Goal: Task Accomplishment & Management: Manage account settings

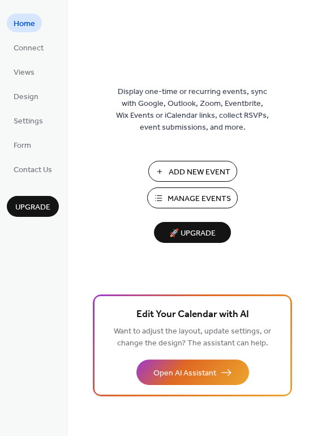
click at [199, 235] on span "🚀 Upgrade" at bounding box center [192, 233] width 63 height 15
click at [23, 137] on link "Form" at bounding box center [22, 144] width 31 height 19
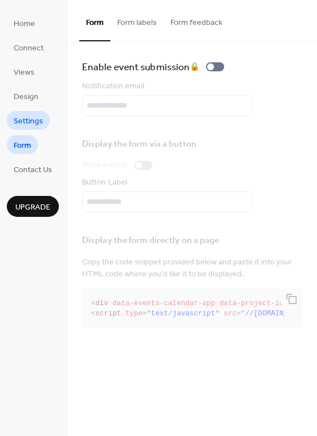
click at [24, 113] on link "Settings" at bounding box center [28, 120] width 43 height 19
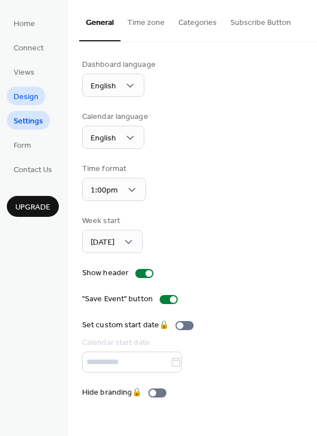
click at [24, 93] on span "Design" at bounding box center [26, 97] width 25 height 12
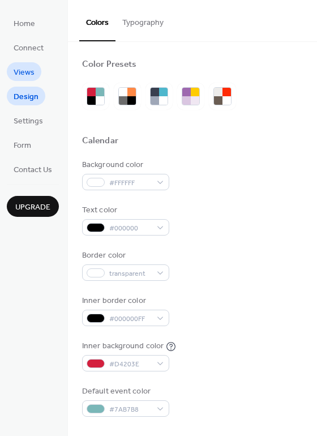
click at [21, 74] on span "Views" at bounding box center [24, 73] width 21 height 12
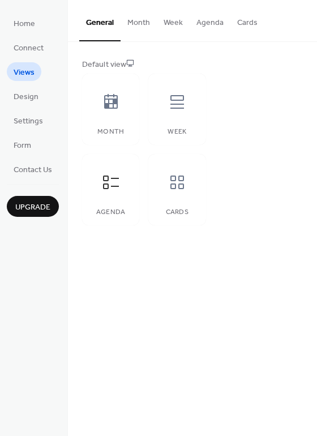
click at [21, 57] on ul "Home Connect Views Design Settings Form Contact Us" at bounding box center [33, 96] width 52 height 165
click at [22, 49] on span "Connect" at bounding box center [29, 48] width 30 height 12
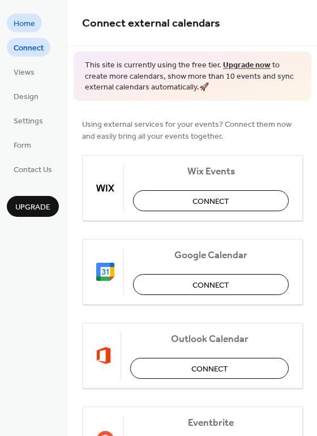
click at [23, 19] on span "Home" at bounding box center [24, 24] width 21 height 12
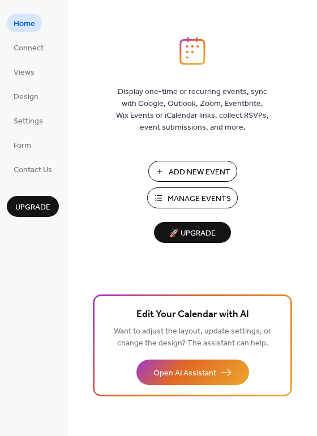
click at [191, 48] on img at bounding box center [192, 51] width 26 height 28
click at [189, 121] on span "Display one-time or recurring events, sync with Google, Outlook, Zoom, Eventbri…" at bounding box center [192, 110] width 153 height 48
click at [165, 200] on button "Manage Events" at bounding box center [192, 197] width 90 height 21
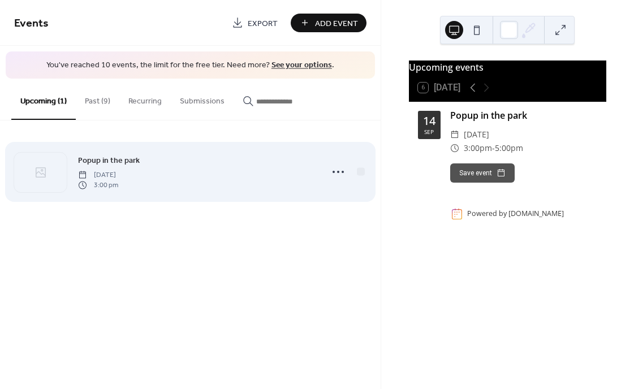
click at [133, 157] on span "Popup in the park" at bounding box center [109, 160] width 62 height 12
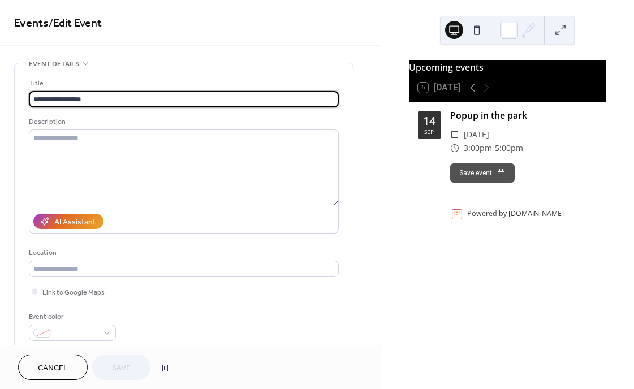
drag, startPoint x: 89, startPoint y: 97, endPoint x: 11, endPoint y: 98, distance: 77.5
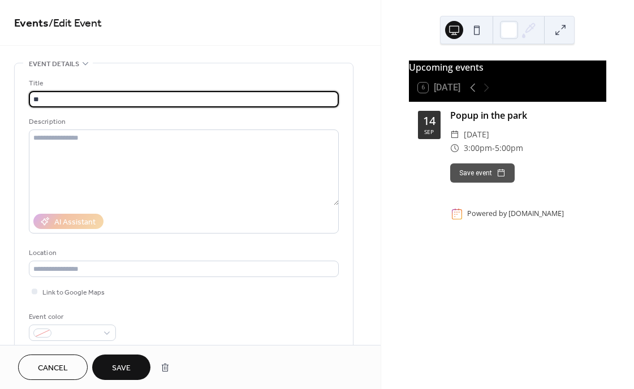
type input "*"
type input "**********"
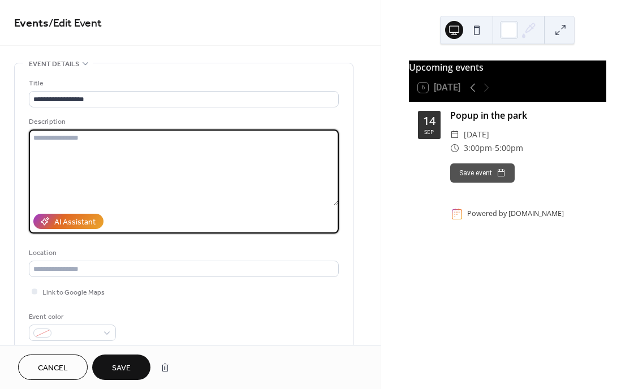
click at [45, 150] on textarea at bounding box center [184, 168] width 310 height 76
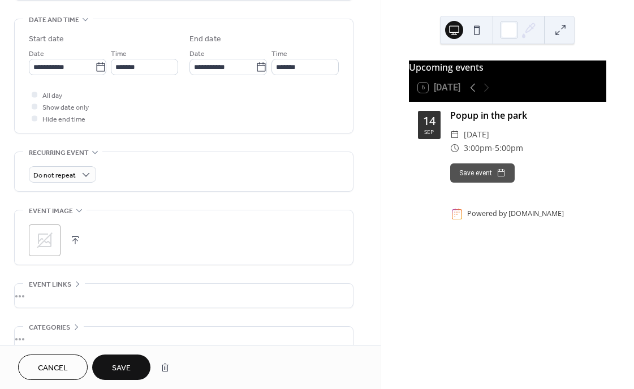
scroll to position [351, 0]
click at [41, 242] on icon at bounding box center [45, 239] width 16 height 16
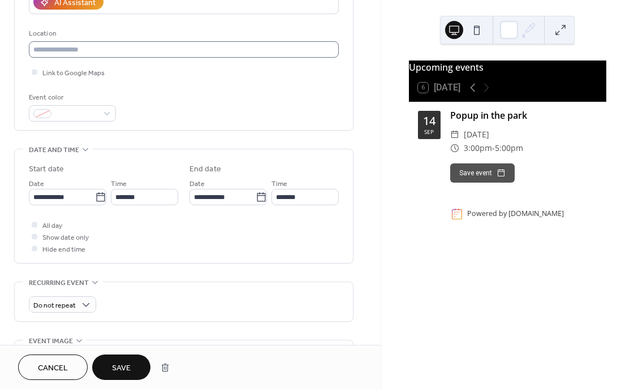
scroll to position [146, 0]
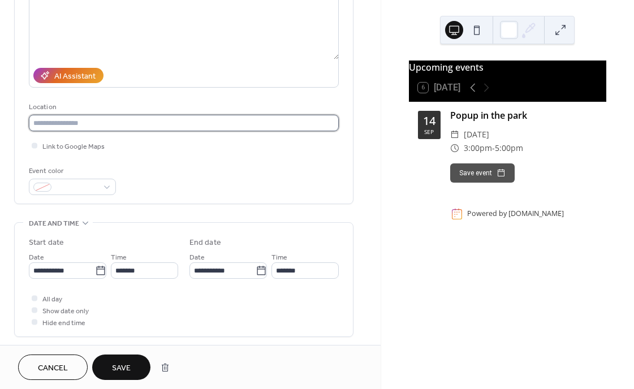
click at [99, 122] on input "text" at bounding box center [184, 123] width 310 height 16
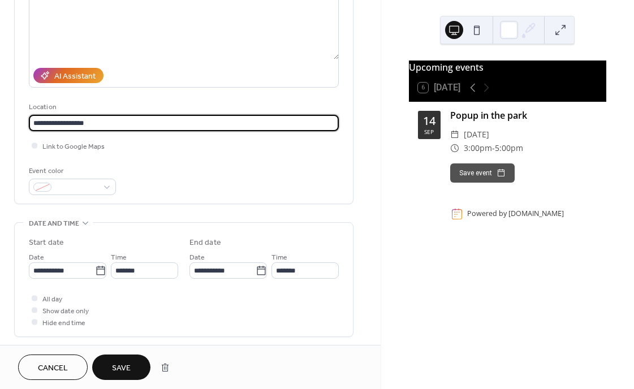
type input "**********"
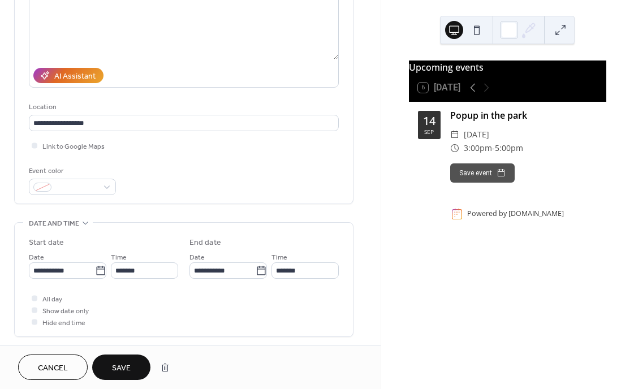
click at [167, 137] on div "**********" at bounding box center [184, 64] width 310 height 264
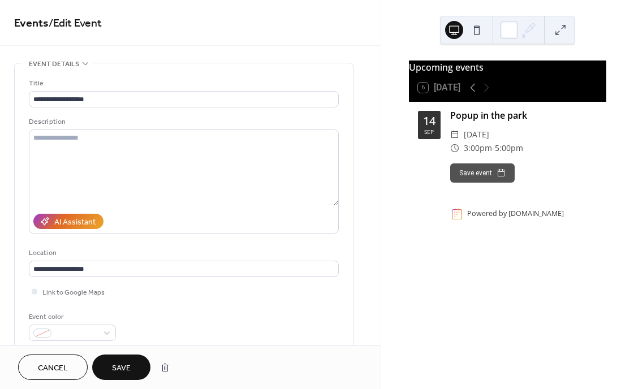
scroll to position [0, 0]
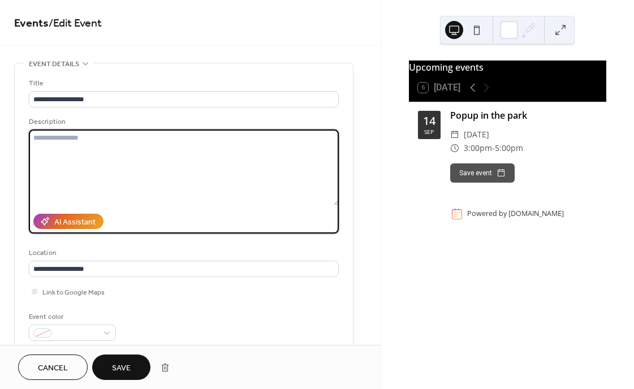
click at [104, 143] on textarea at bounding box center [184, 168] width 310 height 76
type textarea "*"
type textarea "**********"
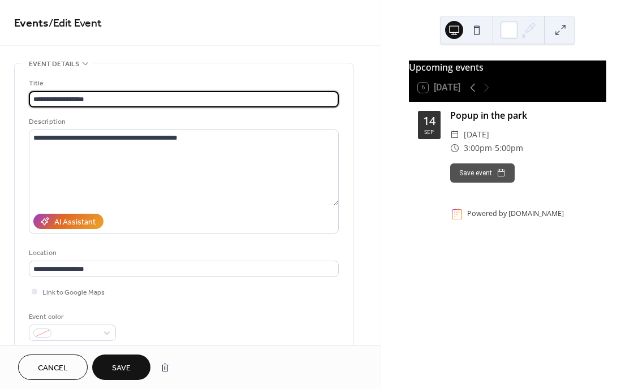
drag, startPoint x: 112, startPoint y: 94, endPoint x: 25, endPoint y: 97, distance: 86.6
click at [25, 96] on div "**********" at bounding box center [184, 206] width 338 height 286
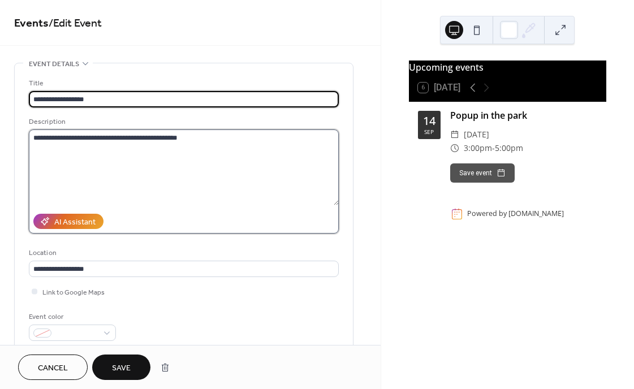
click at [154, 168] on textarea "**********" at bounding box center [184, 168] width 310 height 76
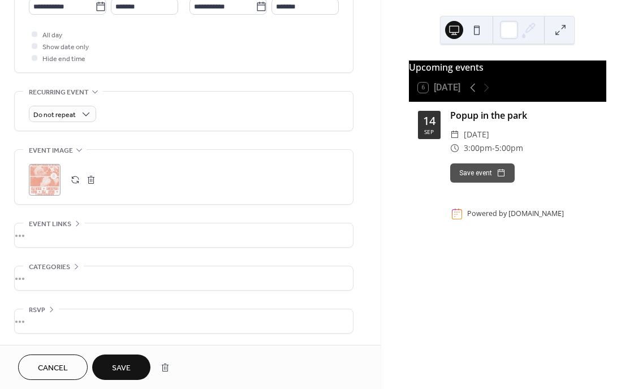
scroll to position [413, 0]
click at [129, 369] on span "Save" at bounding box center [121, 369] width 19 height 12
